Goal: Obtain resource: Obtain resource

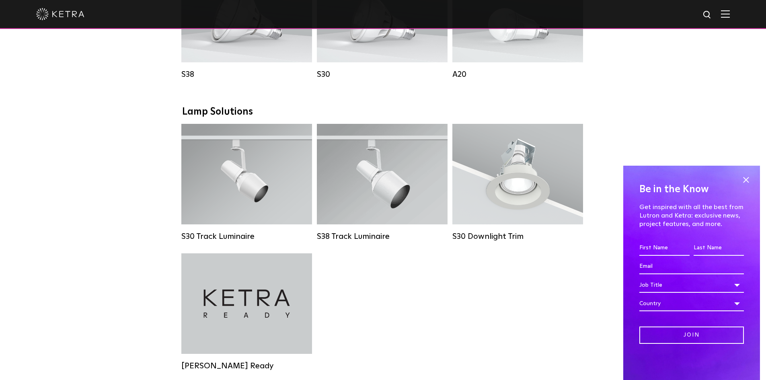
scroll to position [684, 0]
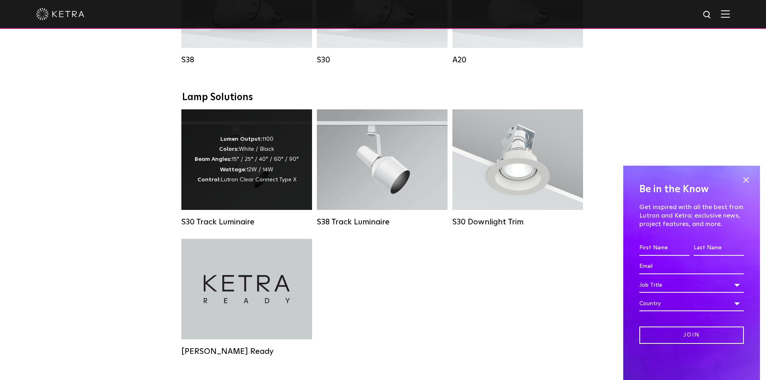
click at [239, 183] on span "Lutron Clear Connect Type X" at bounding box center [259, 180] width 76 height 6
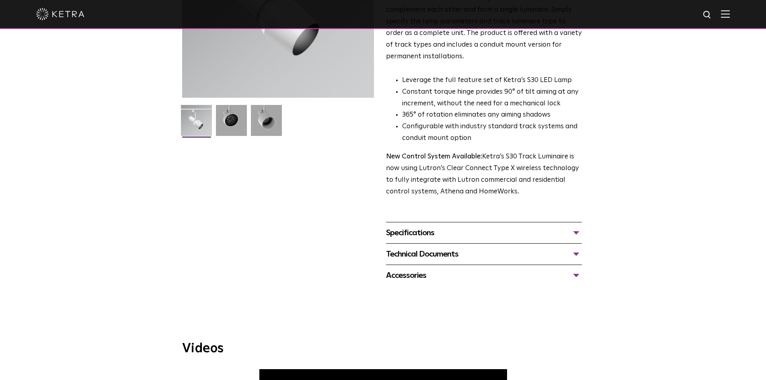
scroll to position [161, 0]
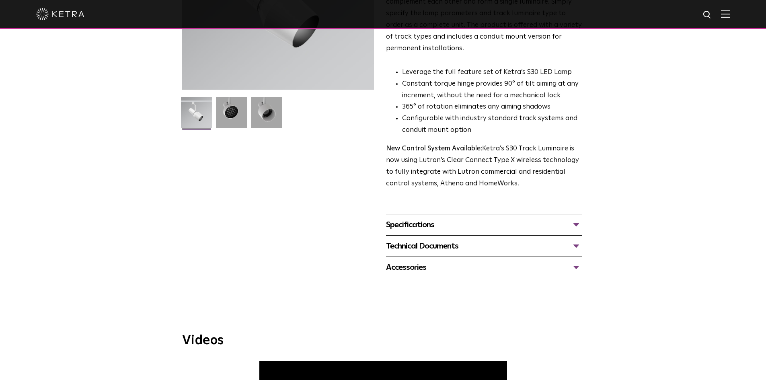
click at [574, 218] on div "Specifications" at bounding box center [484, 224] width 196 height 13
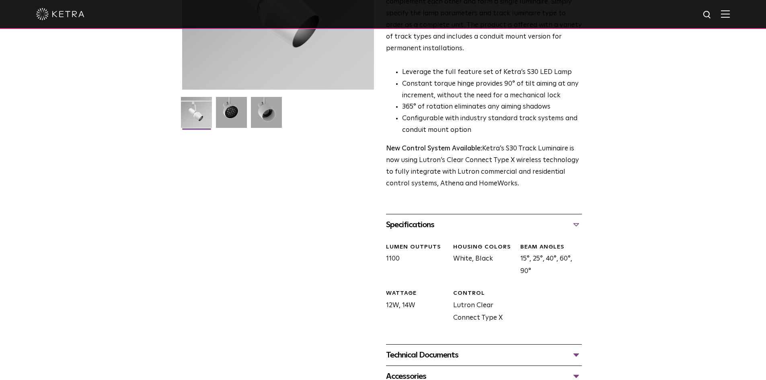
click at [575, 349] on div "Technical Documents" at bounding box center [484, 355] width 196 height 13
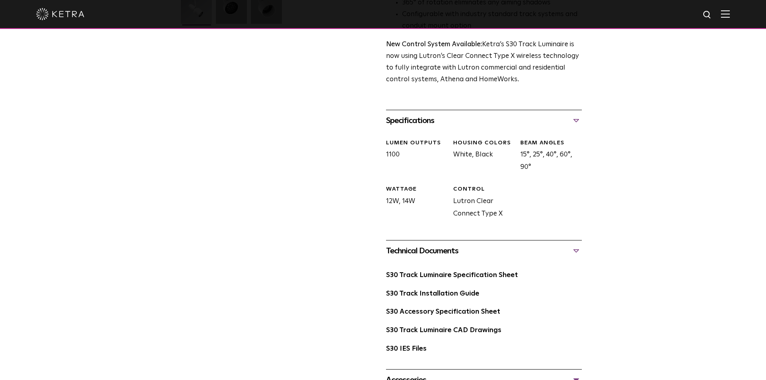
scroll to position [282, 0]
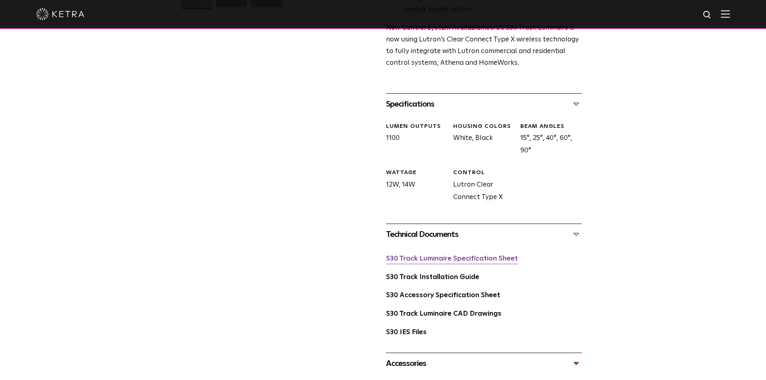
click at [490, 255] on link "S30 Track Luminaire Specification Sheet" at bounding box center [452, 258] width 132 height 7
